Goal: Task Accomplishment & Management: Manage account settings

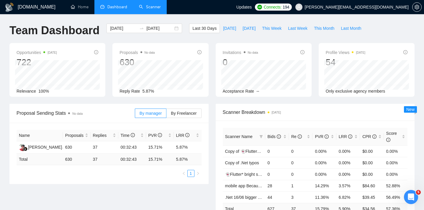
click at [147, 9] on link "Scanner" at bounding box center [150, 6] width 22 height 5
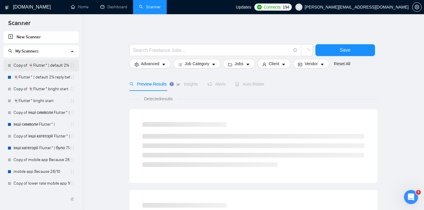
click at [38, 67] on link "Copy of 👻Flutter* | default 2% reply before 09/06" at bounding box center [42, 66] width 56 height 12
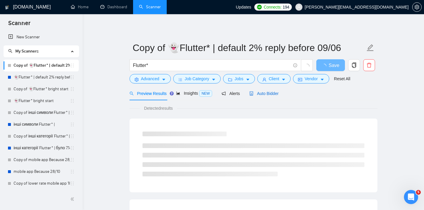
click at [277, 94] on span "Auto Bidder" at bounding box center [263, 93] width 29 height 5
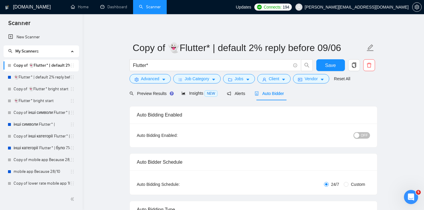
click at [359, 135] on div "button" at bounding box center [356, 135] width 5 height 5
click at [332, 67] on span "Save" at bounding box center [330, 65] width 11 height 7
click at [38, 76] on link "👻Flutter* | default 2% reply before 09/06" at bounding box center [42, 77] width 56 height 12
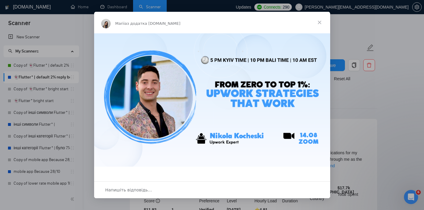
click at [321, 20] on span "Закрити" at bounding box center [319, 22] width 21 height 21
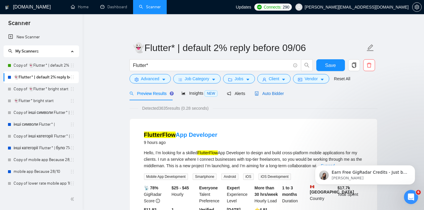
click at [281, 93] on span "Auto Bidder" at bounding box center [269, 93] width 29 height 5
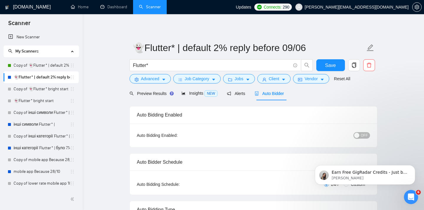
checkbox input "true"
click at [356, 135] on div "button" at bounding box center [356, 135] width 5 height 5
click at [329, 63] on span "Save" at bounding box center [330, 65] width 11 height 7
checkbox input "true"
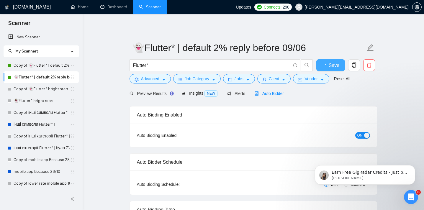
checkbox input "true"
click at [28, 88] on link "Copy of 👻Flutter* bright start" at bounding box center [42, 89] width 56 height 12
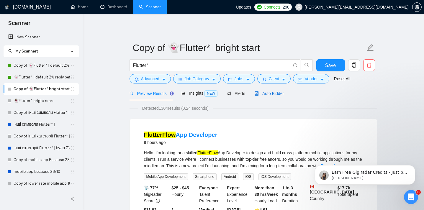
click at [272, 93] on span "Auto Bidder" at bounding box center [269, 93] width 29 height 5
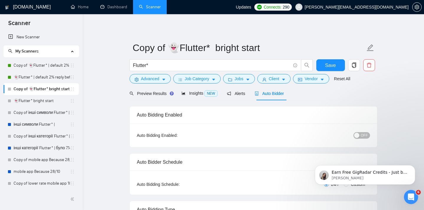
click at [356, 134] on div "button" at bounding box center [356, 135] width 5 height 5
click at [326, 66] on span "Save" at bounding box center [330, 65] width 11 height 7
click at [30, 99] on link "👻Flutter* bright start" at bounding box center [42, 101] width 56 height 12
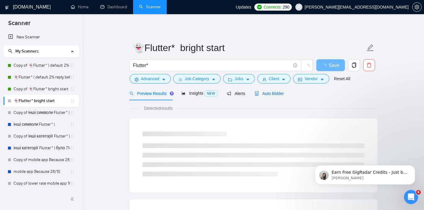
click at [282, 93] on span "Auto Bidder" at bounding box center [269, 93] width 29 height 5
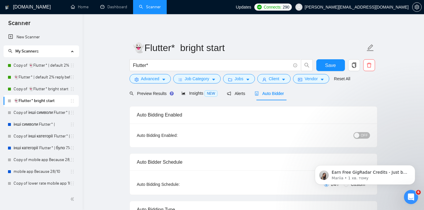
click at [364, 136] on span "OFF" at bounding box center [364, 135] width 7 height 6
click at [325, 68] on button "Save" at bounding box center [330, 65] width 29 height 12
click at [46, 113] on link "Copy of інші символи Flutter* |" at bounding box center [42, 113] width 56 height 12
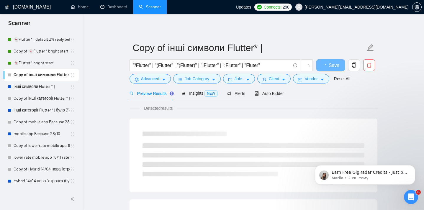
scroll to position [39, 0]
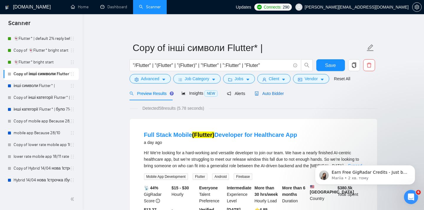
click at [268, 91] on div "Auto Bidder" at bounding box center [269, 93] width 29 height 6
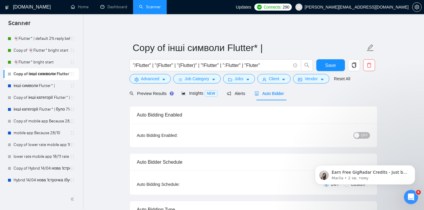
click at [359, 134] on div "button" at bounding box center [356, 135] width 5 height 5
click at [330, 65] on span "Save" at bounding box center [330, 65] width 11 height 7
click at [41, 87] on link "інші символи Flutter* |" at bounding box center [42, 86] width 56 height 12
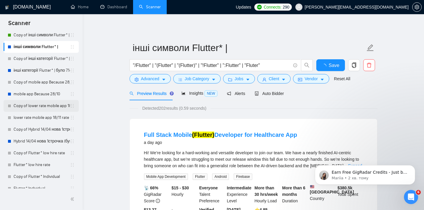
scroll to position [75, 0]
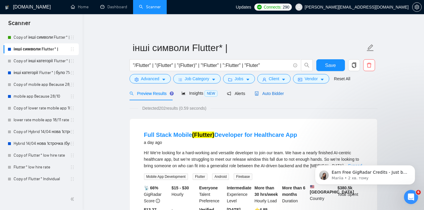
click at [271, 91] on span "Auto Bidder" at bounding box center [269, 93] width 29 height 5
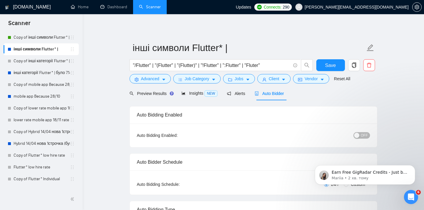
click at [357, 136] on div "button" at bounding box center [356, 135] width 5 height 5
click at [334, 68] on span "Save" at bounding box center [330, 65] width 11 height 7
click at [49, 58] on link "Copy of інші категорії Flutter* | було 7.14% 11.11 template" at bounding box center [42, 61] width 56 height 12
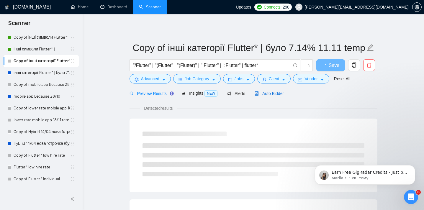
click at [274, 96] on div "Auto Bidder" at bounding box center [269, 93] width 29 height 6
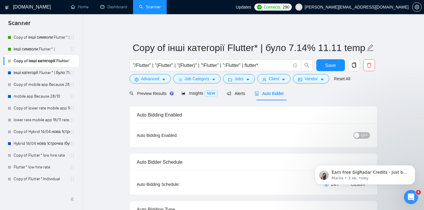
click at [359, 134] on div "button" at bounding box center [356, 135] width 5 height 5
click at [325, 64] on span "Save" at bounding box center [330, 65] width 11 height 7
click at [24, 74] on link "інші категорії Flutter* | було 7.14% 11.11 template" at bounding box center [42, 73] width 56 height 12
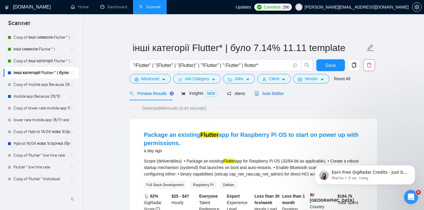
click at [264, 92] on span "Auto Bidder" at bounding box center [269, 93] width 29 height 5
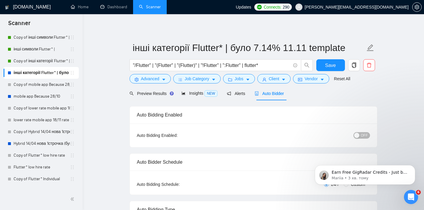
click at [356, 137] on div "Earn Free GigRadar Credits - Just by Sharing Your Story! 💬 Want more credits fo…" at bounding box center [365, 148] width 109 height 74
click at [355, 135] on div "Earn Free GigRadar Credits - Just by Sharing Your Story! 💬 Want more credits fo…" at bounding box center [365, 148] width 109 height 74
click at [354, 135] on div "Earn Free GigRadar Credits - Just by Sharing Your Story! 💬 Want more credits fo…" at bounding box center [365, 148] width 109 height 74
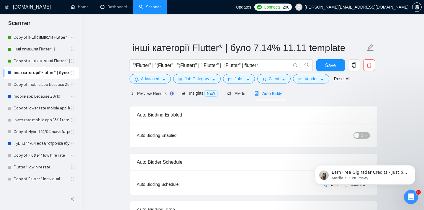
click at [355, 125] on div "Auto Bidding Enabled: OFF" at bounding box center [253, 136] width 247 height 24
click at [409, 166] on div "Earn Free GigRadar Credits - Just by Sharing Your Story! 💬 Want more credits fo…" at bounding box center [365, 174] width 100 height 19
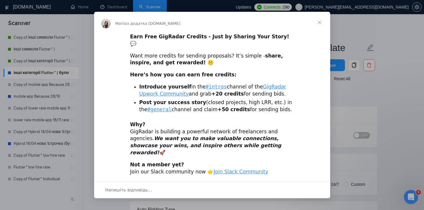
click at [320, 24] on span "Закрити" at bounding box center [319, 22] width 21 height 21
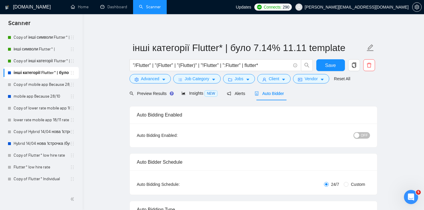
click at [360, 137] on button "OFF" at bounding box center [362, 135] width 17 height 6
click at [326, 67] on span "Save" at bounding box center [330, 65] width 11 height 7
click at [40, 87] on link "Copy of mobile app Because 28/10" at bounding box center [42, 85] width 56 height 12
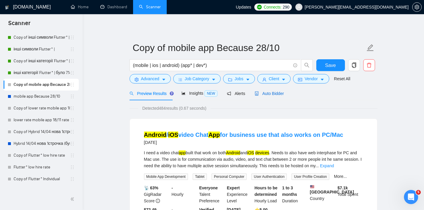
click at [270, 91] on span "Auto Bidder" at bounding box center [269, 93] width 29 height 5
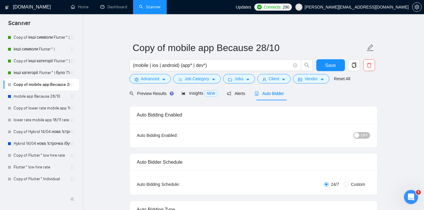
click at [358, 134] on div "button" at bounding box center [356, 135] width 5 height 5
click at [327, 68] on span "Save" at bounding box center [330, 65] width 11 height 7
click at [41, 96] on link "mobile app Because 28/10" at bounding box center [42, 97] width 56 height 12
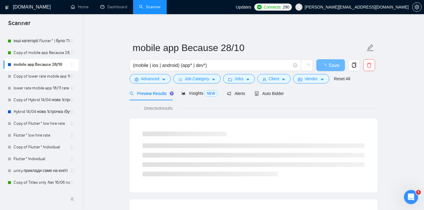
scroll to position [111, 0]
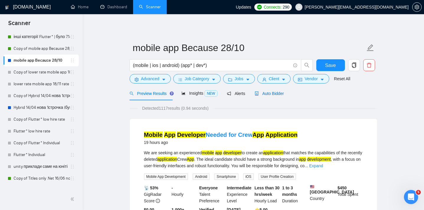
click at [262, 92] on span "Auto Bidder" at bounding box center [269, 93] width 29 height 5
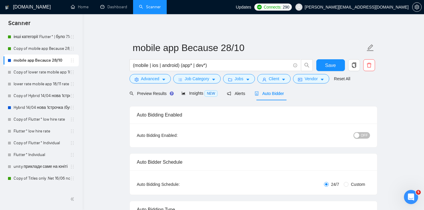
click at [358, 134] on div "button" at bounding box center [356, 135] width 5 height 5
click at [336, 67] on span "Save" at bounding box center [330, 65] width 11 height 7
click at [38, 75] on link "Copy of lower rate mobile app 18/11 rate range 80% (було 11%)" at bounding box center [42, 72] width 56 height 12
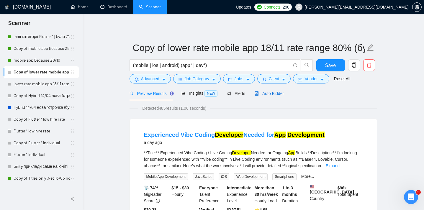
click at [275, 94] on span "Auto Bidder" at bounding box center [269, 93] width 29 height 5
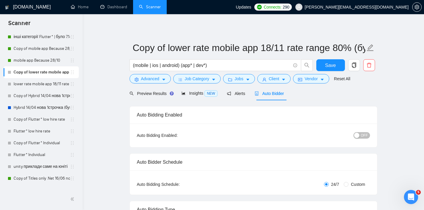
click at [357, 134] on div "button" at bounding box center [356, 135] width 5 height 5
click at [322, 62] on button "Save" at bounding box center [330, 65] width 29 height 12
click at [29, 83] on link "lower rate mobile app 18/11 rate range 80% (було 11%)" at bounding box center [42, 84] width 56 height 12
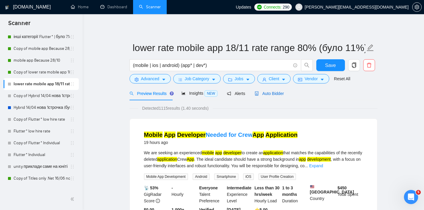
click at [275, 91] on span "Auto Bidder" at bounding box center [269, 93] width 29 height 5
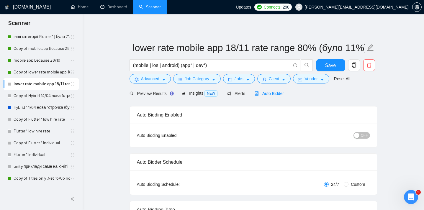
click at [359, 135] on div "button" at bounding box center [356, 135] width 5 height 5
click at [327, 66] on span "Save" at bounding box center [330, 65] width 11 height 7
click at [34, 97] on link "Copy of Hybrid 14/04 нова 1строчка (був вью 6,25%)" at bounding box center [42, 96] width 56 height 12
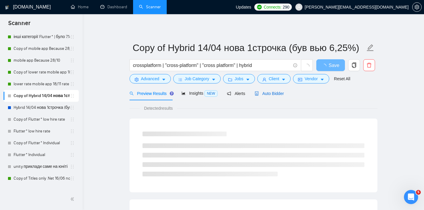
click at [271, 92] on span "Auto Bidder" at bounding box center [269, 93] width 29 height 5
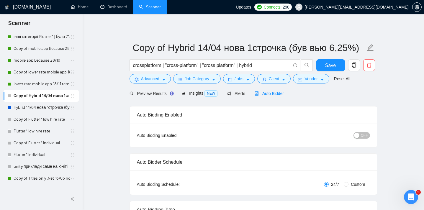
click at [359, 135] on div "button" at bounding box center [356, 135] width 5 height 5
click at [333, 64] on span "Save" at bounding box center [330, 65] width 11 height 7
click at [37, 106] on link "Hybrid 14/04 нова 1строчка (був вью 6,25%)" at bounding box center [42, 108] width 56 height 12
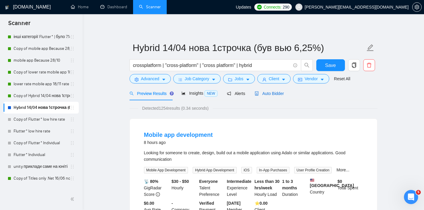
click at [273, 95] on span "Auto Bidder" at bounding box center [269, 93] width 29 height 5
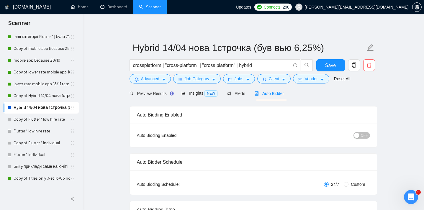
click at [360, 134] on div "button" at bounding box center [356, 135] width 5 height 5
click at [330, 63] on span "Save" at bounding box center [330, 65] width 11 height 7
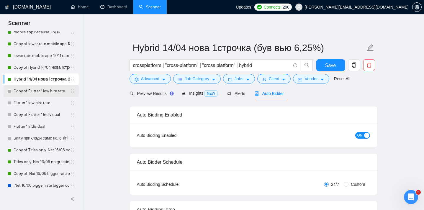
click at [35, 89] on link "Copy of Flutter* low hire rate" at bounding box center [42, 91] width 56 height 12
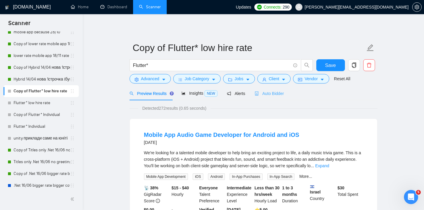
click at [270, 97] on div "Auto Bidder" at bounding box center [269, 94] width 29 height 14
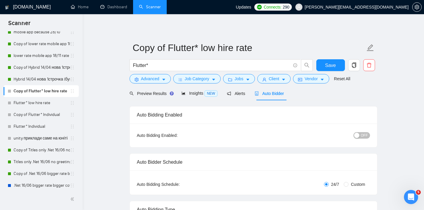
click at [363, 134] on span "OFF" at bounding box center [364, 135] width 7 height 6
click at [338, 63] on button "Save" at bounding box center [330, 65] width 29 height 12
click at [41, 103] on link "Flutter* low hire rate" at bounding box center [42, 103] width 56 height 12
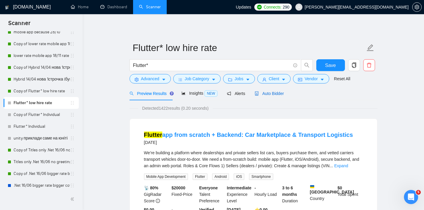
click at [271, 95] on span "Auto Bidder" at bounding box center [269, 93] width 29 height 5
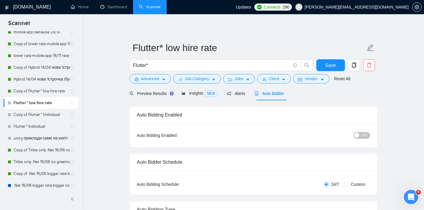
click at [358, 136] on div "button" at bounding box center [356, 135] width 5 height 5
click at [330, 66] on span "Save" at bounding box center [330, 65] width 11 height 7
click at [34, 115] on link "Copy of Flutter* Individual" at bounding box center [42, 115] width 56 height 12
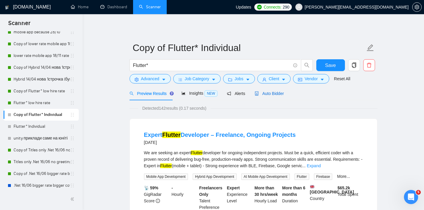
click at [277, 92] on span "Auto Bidder" at bounding box center [269, 93] width 29 height 5
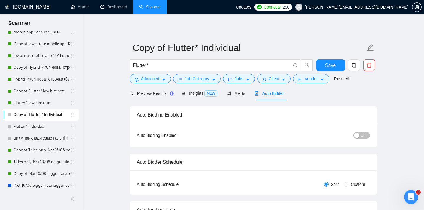
click at [360, 133] on div "button" at bounding box center [356, 135] width 5 height 5
click at [326, 65] on span "Save" at bounding box center [330, 65] width 11 height 7
click at [27, 127] on link "Flutter* Individual" at bounding box center [42, 127] width 56 height 12
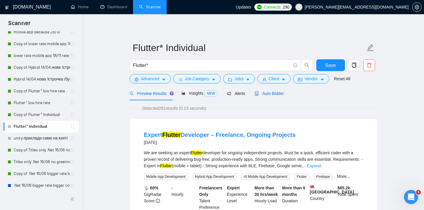
click at [268, 93] on span "Auto Bidder" at bounding box center [269, 93] width 29 height 5
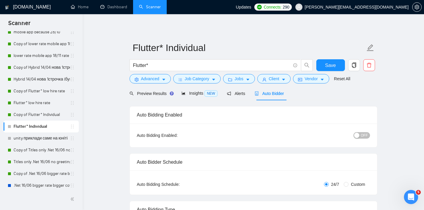
click at [356, 136] on div "button" at bounding box center [356, 135] width 5 height 5
click at [334, 68] on span "Save" at bounding box center [330, 65] width 11 height 7
click at [37, 142] on link "unity приклади саме на юніті" at bounding box center [42, 139] width 56 height 12
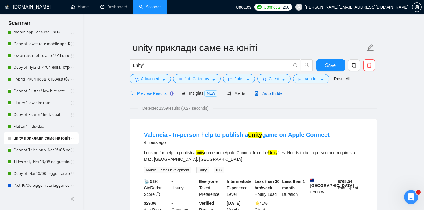
click at [267, 95] on span "Auto Bidder" at bounding box center [269, 93] width 29 height 5
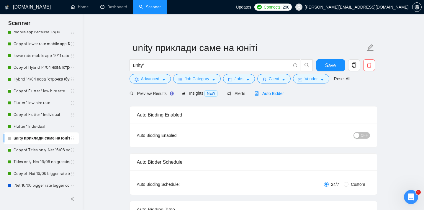
click at [358, 136] on div "button" at bounding box center [356, 135] width 5 height 5
click at [327, 63] on span "Save" at bounding box center [330, 65] width 11 height 7
